Goal: Task Accomplishment & Management: Manage account settings

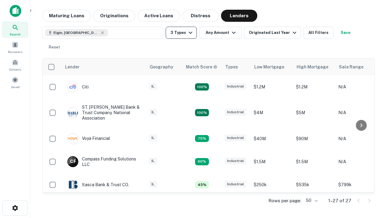
click at [181, 33] on button "3 Types" at bounding box center [181, 33] width 31 height 12
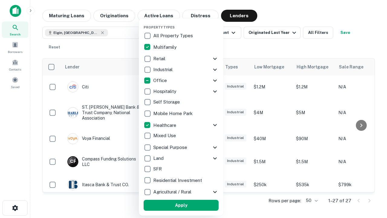
click at [181, 205] on button "Apply" at bounding box center [181, 204] width 75 height 11
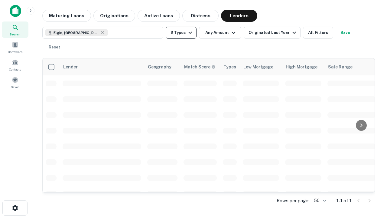
click at [181, 33] on button "2 Types" at bounding box center [181, 33] width 31 height 12
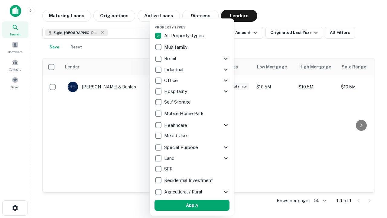
click at [192, 205] on button "Apply" at bounding box center [191, 204] width 75 height 11
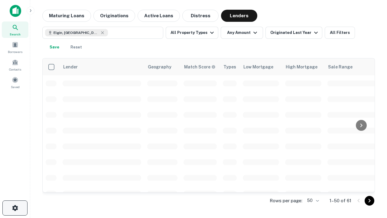
click at [15, 208] on icon "button" at bounding box center [14, 207] width 7 height 7
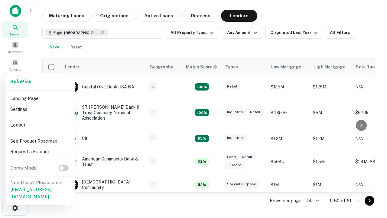
click at [40, 124] on li "Logout" at bounding box center [40, 124] width 65 height 11
